Goal: Transaction & Acquisition: Purchase product/service

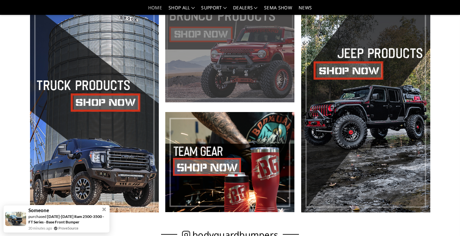
scroll to position [290, 0]
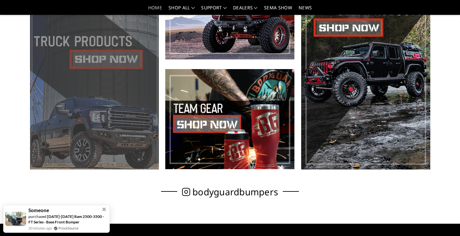
click at [115, 61] on span at bounding box center [94, 64] width 129 height 210
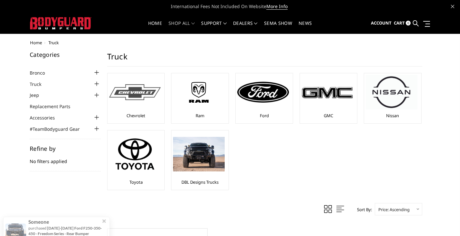
click at [131, 99] on img at bounding box center [135, 92] width 52 height 16
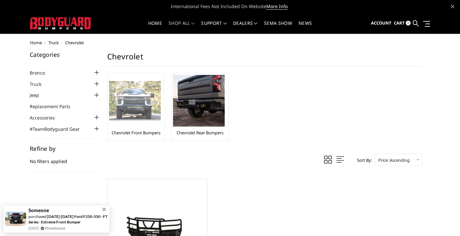
click at [136, 128] on div "Chevrolet Front Bumpers" at bounding box center [136, 107] width 54 height 64
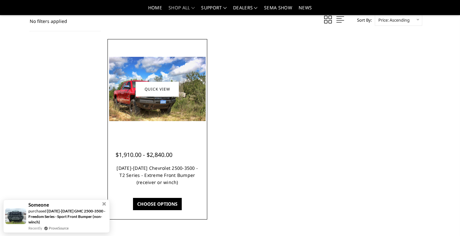
scroll to position [113, 0]
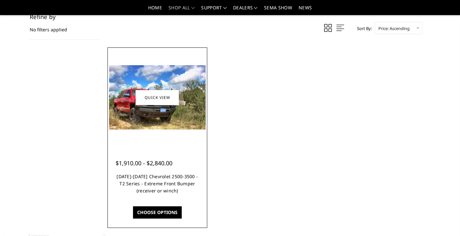
click at [157, 187] on link "2015-2019 Chevrolet 2500-3500 - T2 Series - Extreme Front Bumper (receiver or w…" at bounding box center [157, 183] width 81 height 20
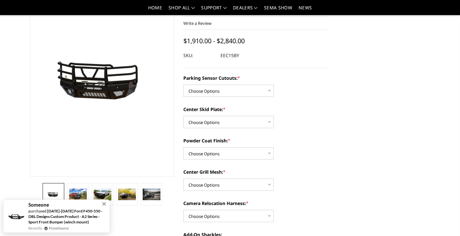
scroll to position [97, 0]
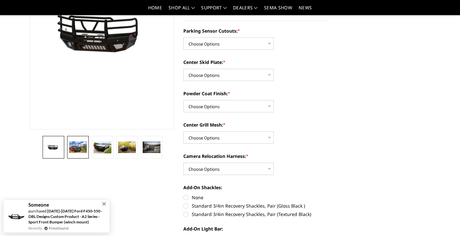
click at [81, 145] on img at bounding box center [77, 147] width 17 height 12
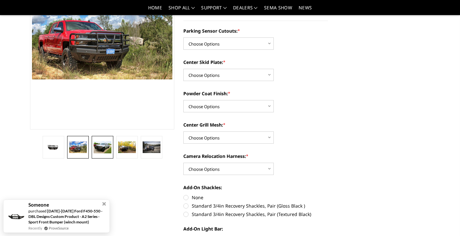
scroll to position [87, 0]
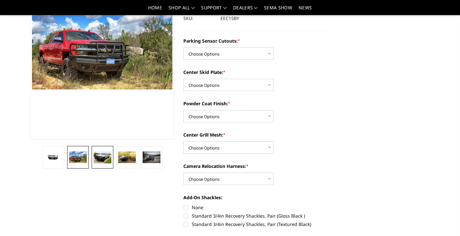
click at [101, 155] on img at bounding box center [102, 157] width 17 height 12
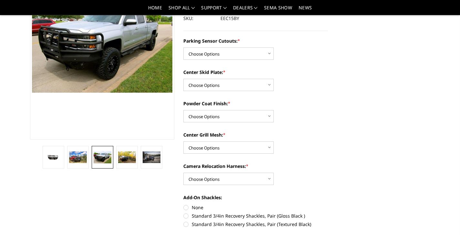
scroll to position [84, 0]
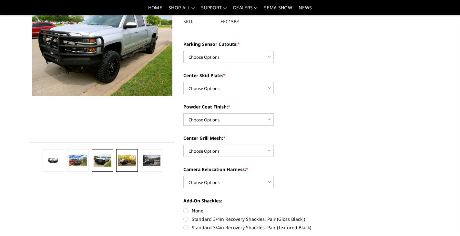
click at [124, 159] on img at bounding box center [126, 161] width 17 height 12
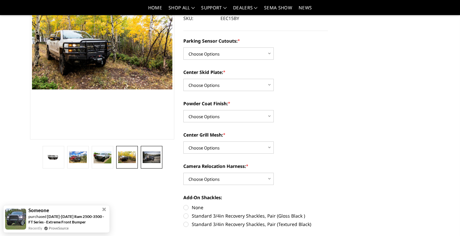
click at [148, 161] on img at bounding box center [151, 157] width 17 height 12
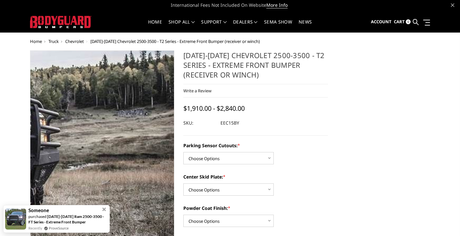
scroll to position [0, 0]
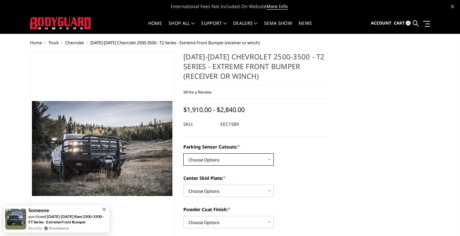
click at [208, 163] on select "Choose Options Yes - With Parking Sensor Cutouts" at bounding box center [228, 159] width 90 height 12
select select "3799"
click at [183, 153] on select "Choose Options Yes - With Parking Sensor Cutouts" at bounding box center [228, 159] width 90 height 12
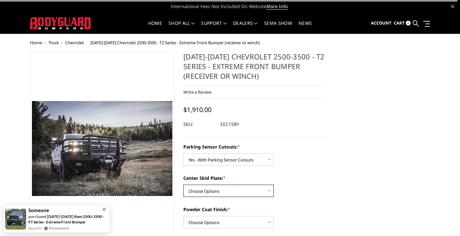
click at [223, 187] on select "Choose Options 2" Receiver Tube Standard Skid Plate (included) Winch Mount Skid…" at bounding box center [228, 191] width 90 height 12
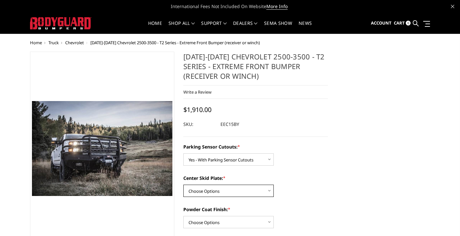
select select "3802"
click at [183, 185] on select "Choose Options 2" Receiver Tube Standard Skid Plate (included) Winch Mount Skid…" at bounding box center [228, 191] width 90 height 12
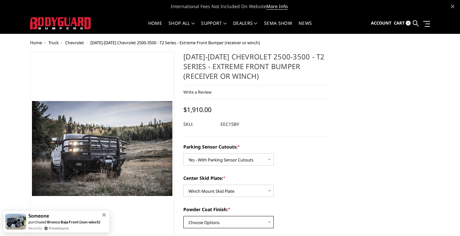
click at [237, 223] on select "Choose Options Bare Metal Gloss Black Powder Coat Textured Black Powder Coat" at bounding box center [228, 222] width 90 height 12
select select "3803"
click at [183, 216] on select "Choose Options Bare Metal Gloss Black Powder Coat Textured Black Powder Coat" at bounding box center [228, 222] width 90 height 12
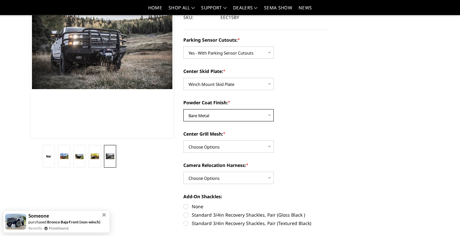
scroll to position [97, 0]
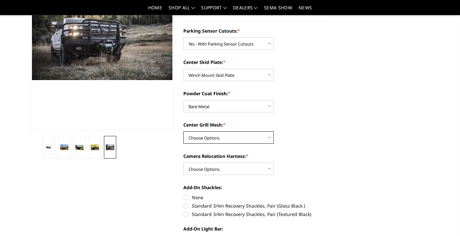
click at [226, 138] on select "Choose Options With expanded metal Without expanded metal" at bounding box center [228, 137] width 90 height 12
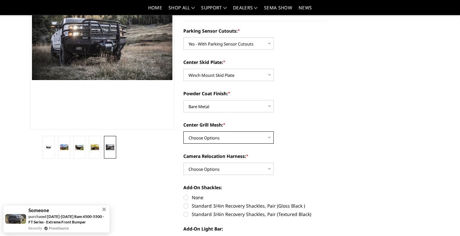
select select "3807"
click at [183, 131] on select "Choose Options With expanded metal Without expanded metal" at bounding box center [228, 137] width 90 height 12
click at [237, 168] on select "Choose Options With camera harness Without camera harness" at bounding box center [228, 169] width 90 height 12
select select "3808"
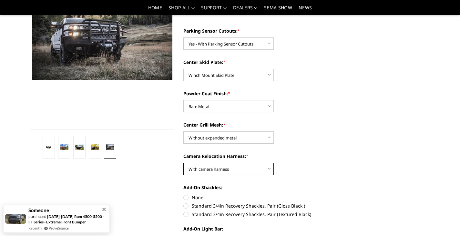
click at [183, 163] on select "Choose Options With camera harness Without camera harness" at bounding box center [228, 169] width 90 height 12
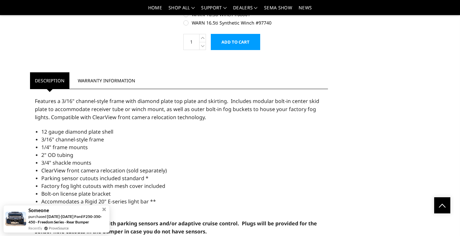
scroll to position [432, 0]
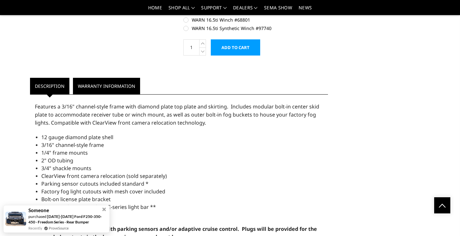
click at [117, 83] on link "Warranty Information" at bounding box center [106, 86] width 67 height 16
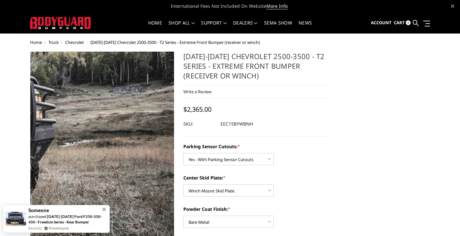
scroll to position [0, 0]
